Goal: Information Seeking & Learning: Learn about a topic

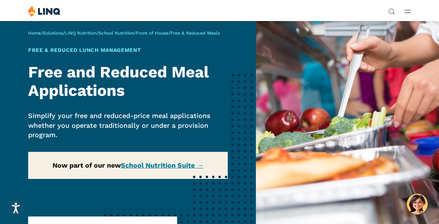
click at [167, 162] on div "Home / Solutions / LINQ Nutrition / School Nutrition / Front of House / Free & …" at bounding box center [128, 126] width 256 height 211
click at [165, 165] on div "Home / Solutions / LINQ Nutrition / School Nutrition / Front of House / Free & …" at bounding box center [128, 126] width 256 height 211
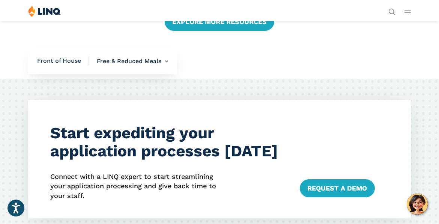
scroll to position [332, 0]
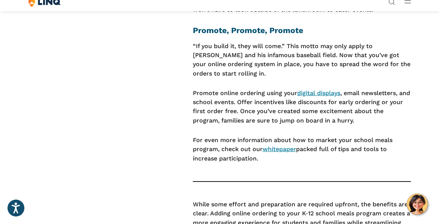
scroll to position [1793, 0]
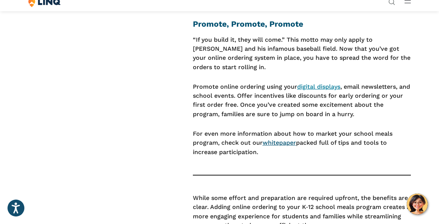
click at [281, 144] on link "whitepaper" at bounding box center [279, 142] width 33 height 7
click at [332, 88] on link "digital displays" at bounding box center [318, 86] width 43 height 7
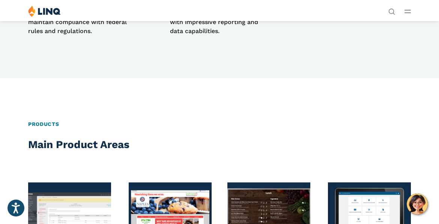
scroll to position [600, 0]
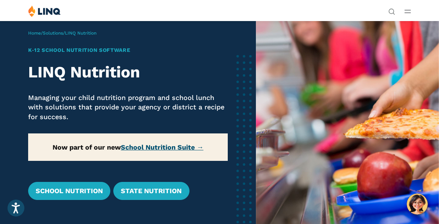
click at [171, 146] on link "School Nutrition Suite →" at bounding box center [162, 147] width 83 height 8
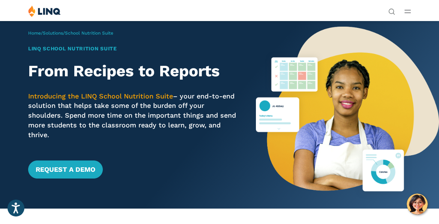
scroll to position [200, 0]
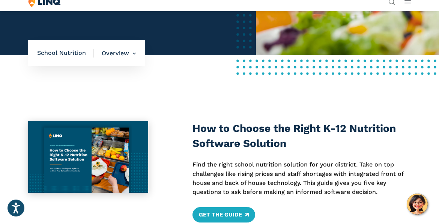
scroll to position [600, 0]
